Goal: Ask a question

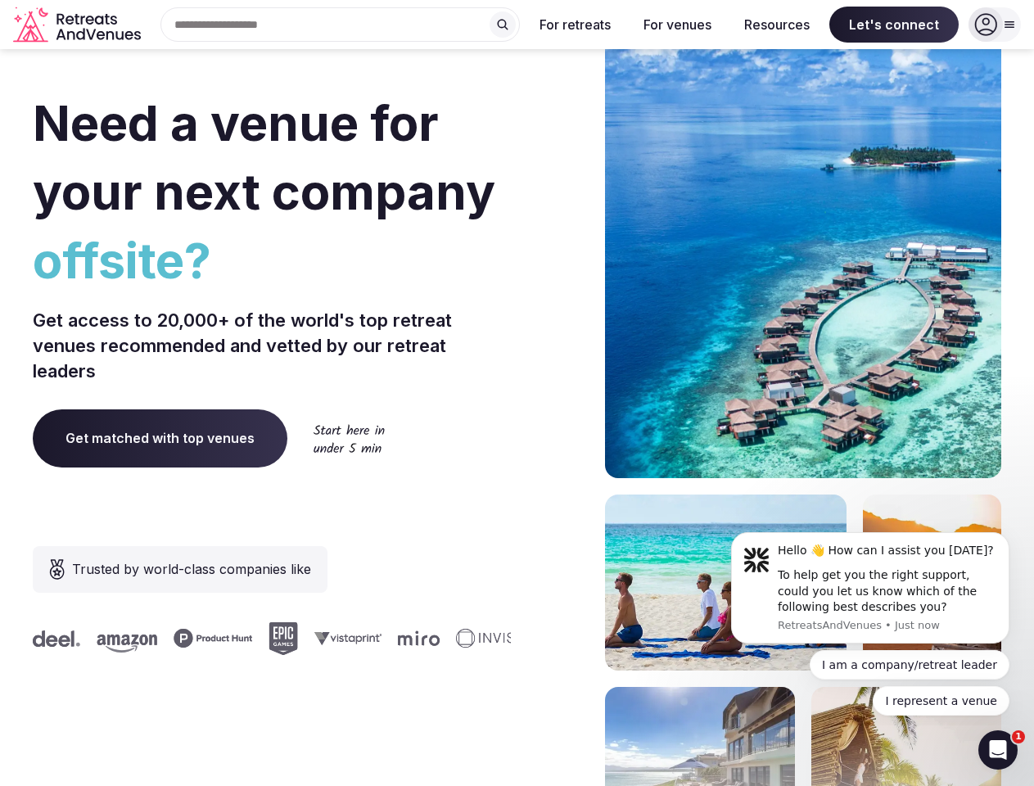
click at [517, 393] on div "Need a venue for your next company offsite? Get access to 20,000+ of the world'…" at bounding box center [517, 490] width 969 height 987
click at [341, 25] on div "Search Popular Destinations [GEOGRAPHIC_DATA], [GEOGRAPHIC_DATA] [GEOGRAPHIC_DA…" at bounding box center [333, 24] width 373 height 34
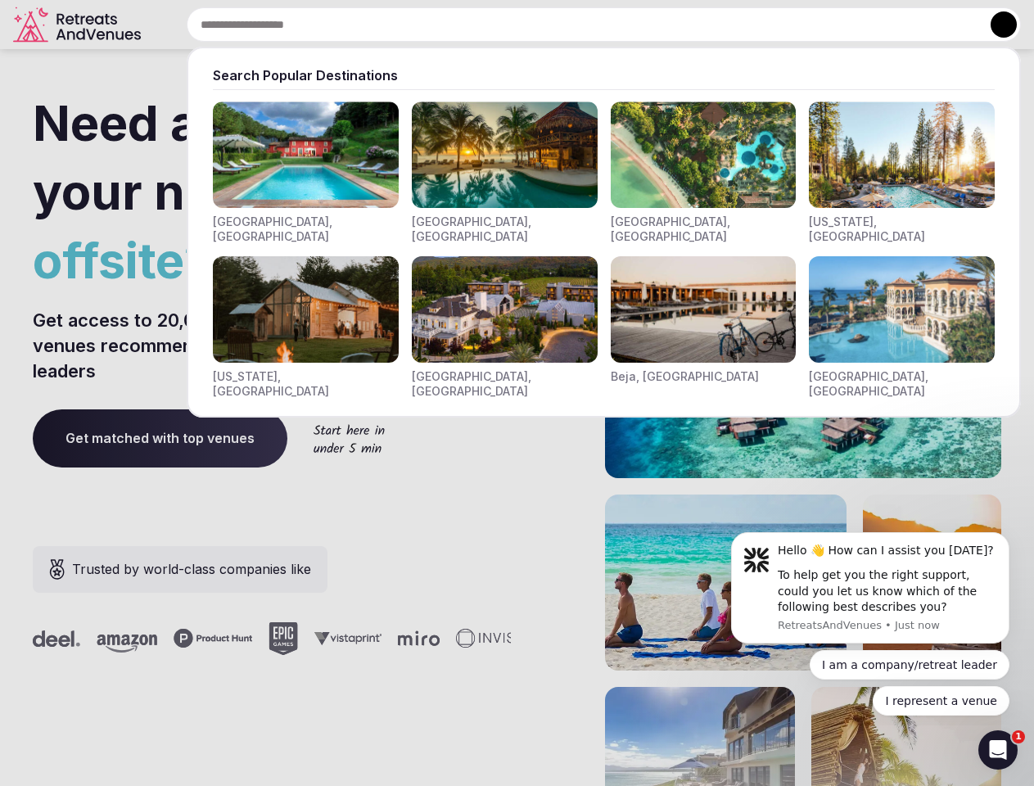
click at [503, 25] on input "text" at bounding box center [604, 24] width 834 height 34
click at [576, 25] on input "text" at bounding box center [604, 24] width 834 height 34
click at [677, 25] on input "text" at bounding box center [604, 24] width 834 height 34
click at [777, 25] on input "text" at bounding box center [604, 24] width 834 height 34
click at [894, 25] on input "text" at bounding box center [604, 24] width 834 height 34
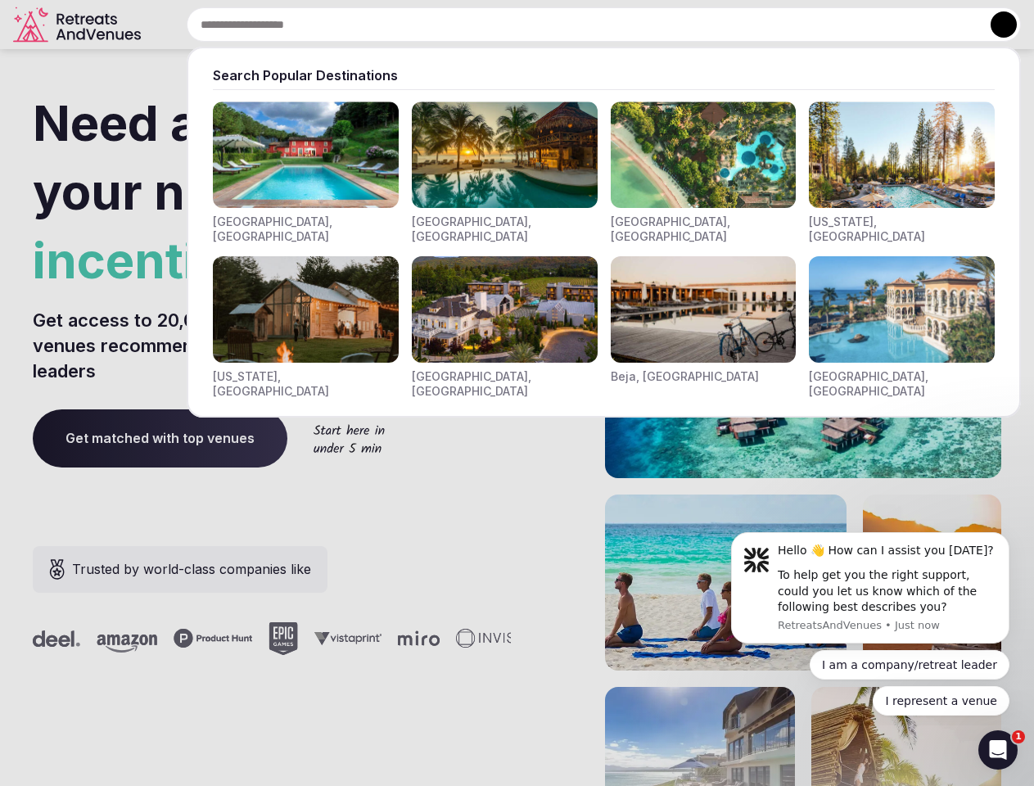
click at [995, 25] on button at bounding box center [1004, 24] width 26 height 26
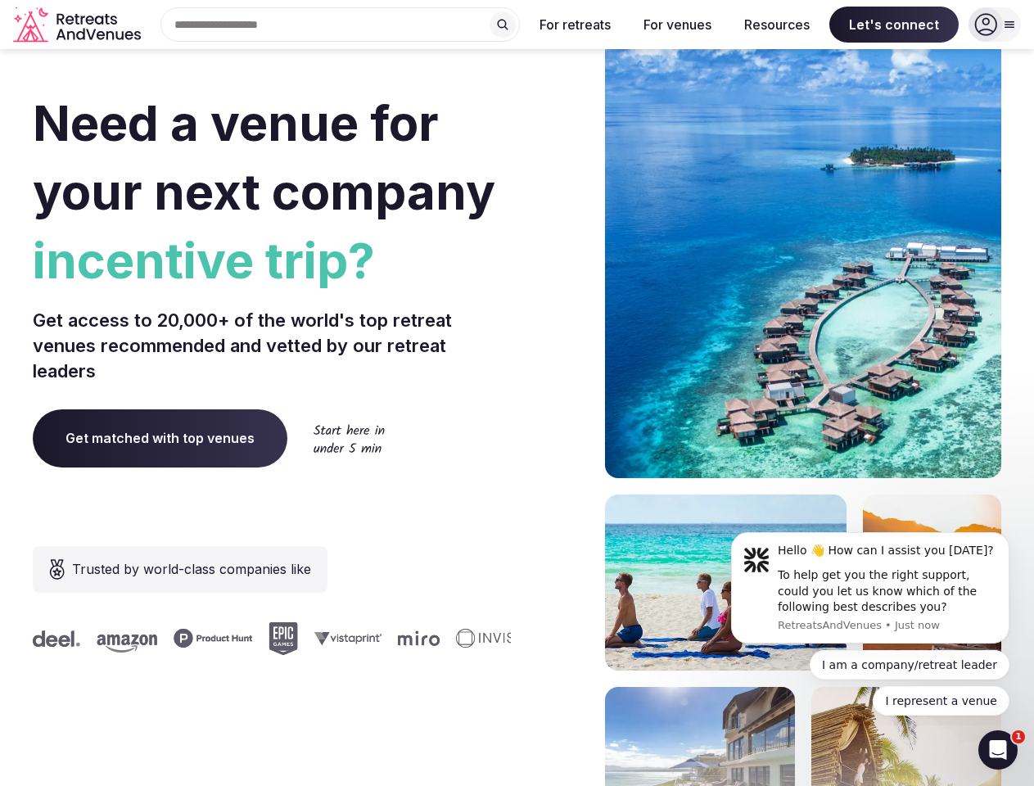
click at [871, 588] on div "To help get you the right support, could you let us know which of the following…" at bounding box center [887, 592] width 219 height 48
